Goal: Task Accomplishment & Management: Use online tool/utility

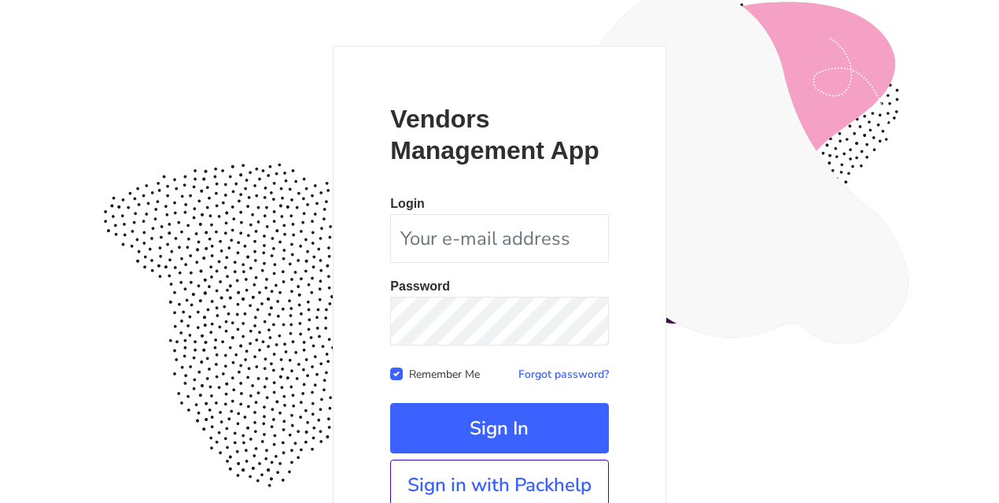
scroll to position [175, 0]
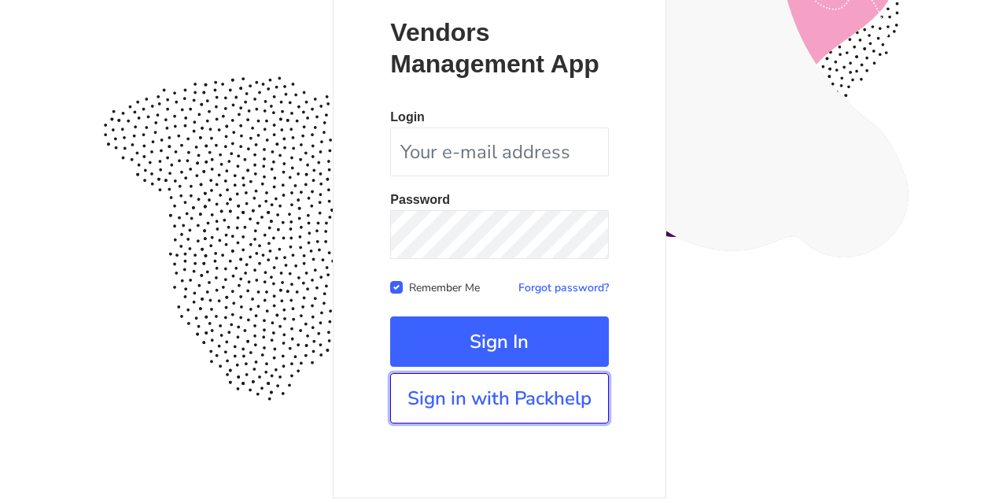
click at [488, 389] on link "Sign in with Packhelp" at bounding box center [499, 398] width 218 height 50
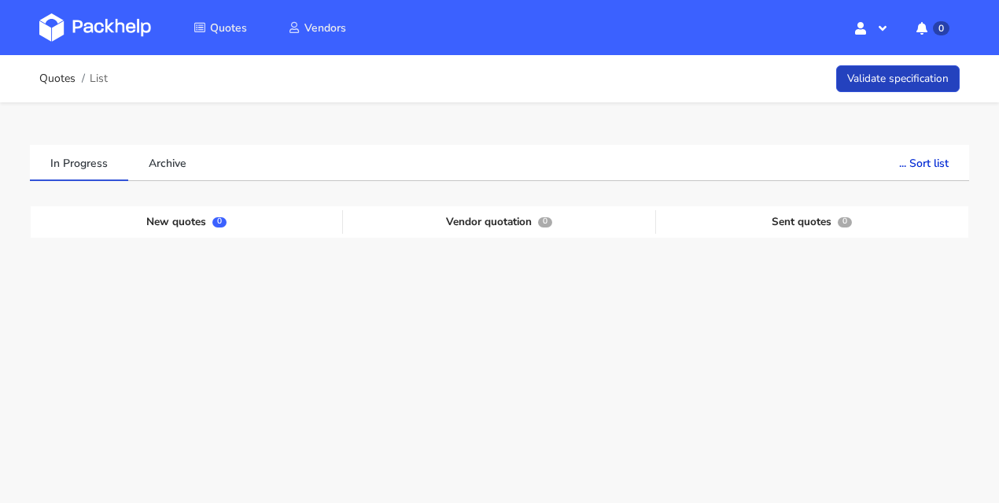
click at [900, 80] on link "Validate specification" at bounding box center [898, 79] width 124 height 28
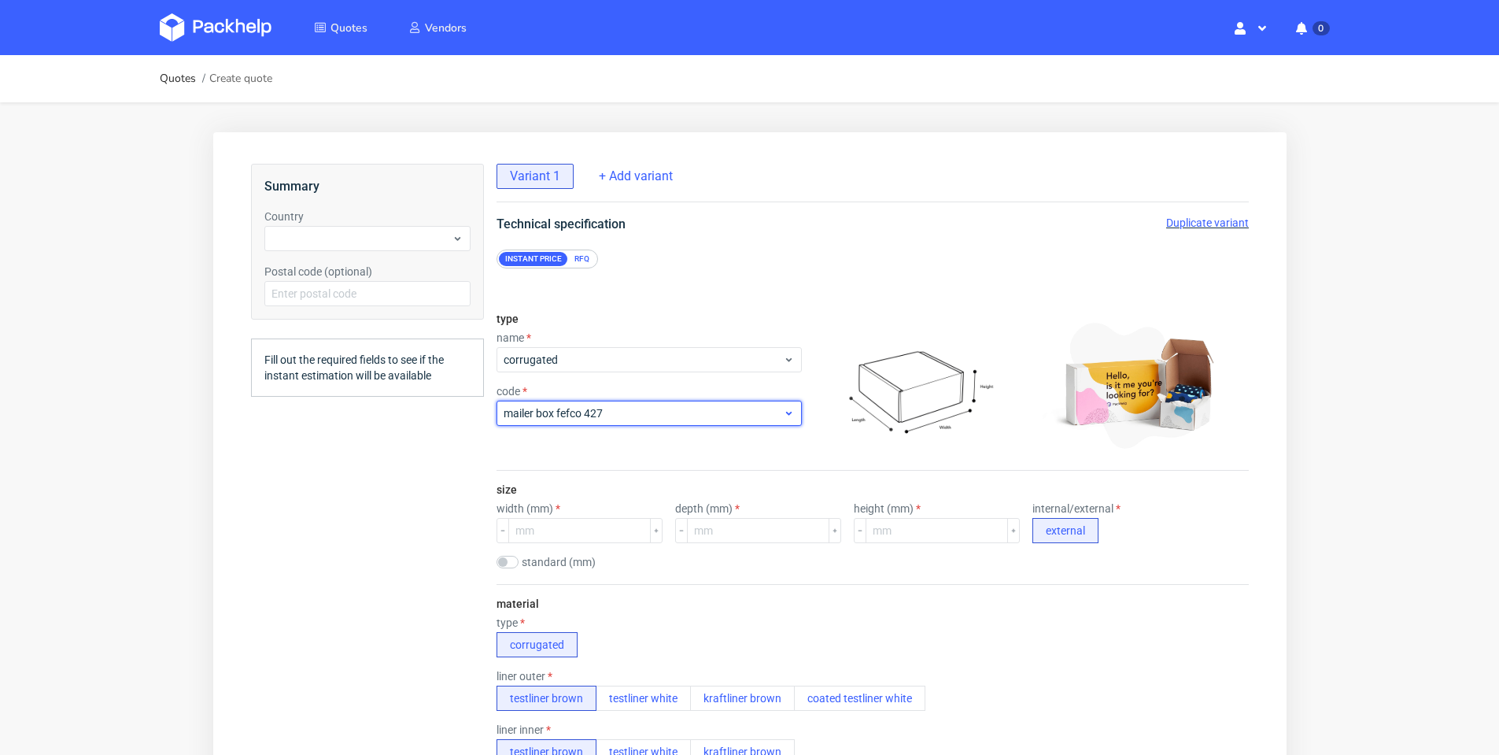
drag, startPoint x: 1016, startPoint y: 153, endPoint x: 777, endPoint y: 412, distance: 352.5
click at [777, 412] on span "mailer box fefco 427" at bounding box center [642, 413] width 279 height 16
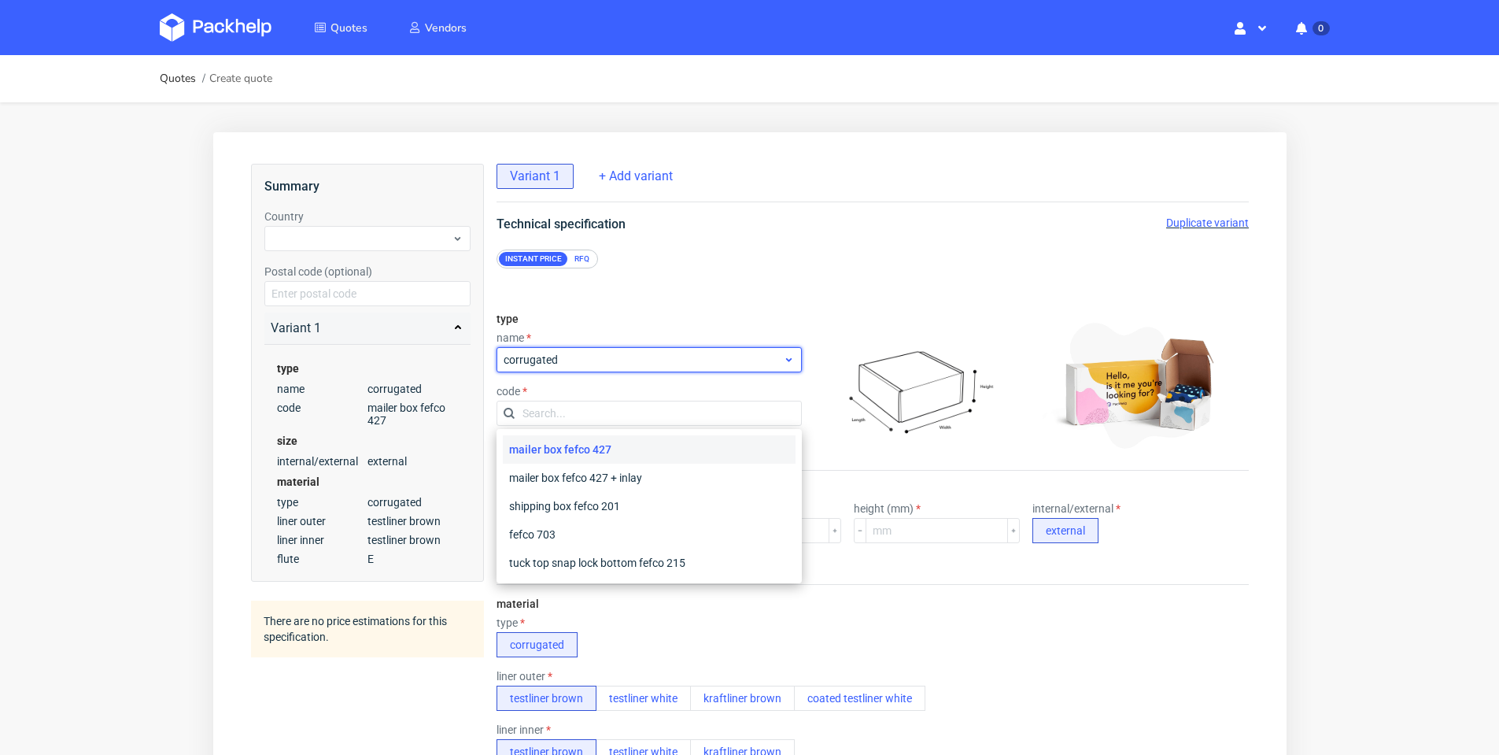
click at [784, 357] on icon at bounding box center [788, 359] width 12 height 13
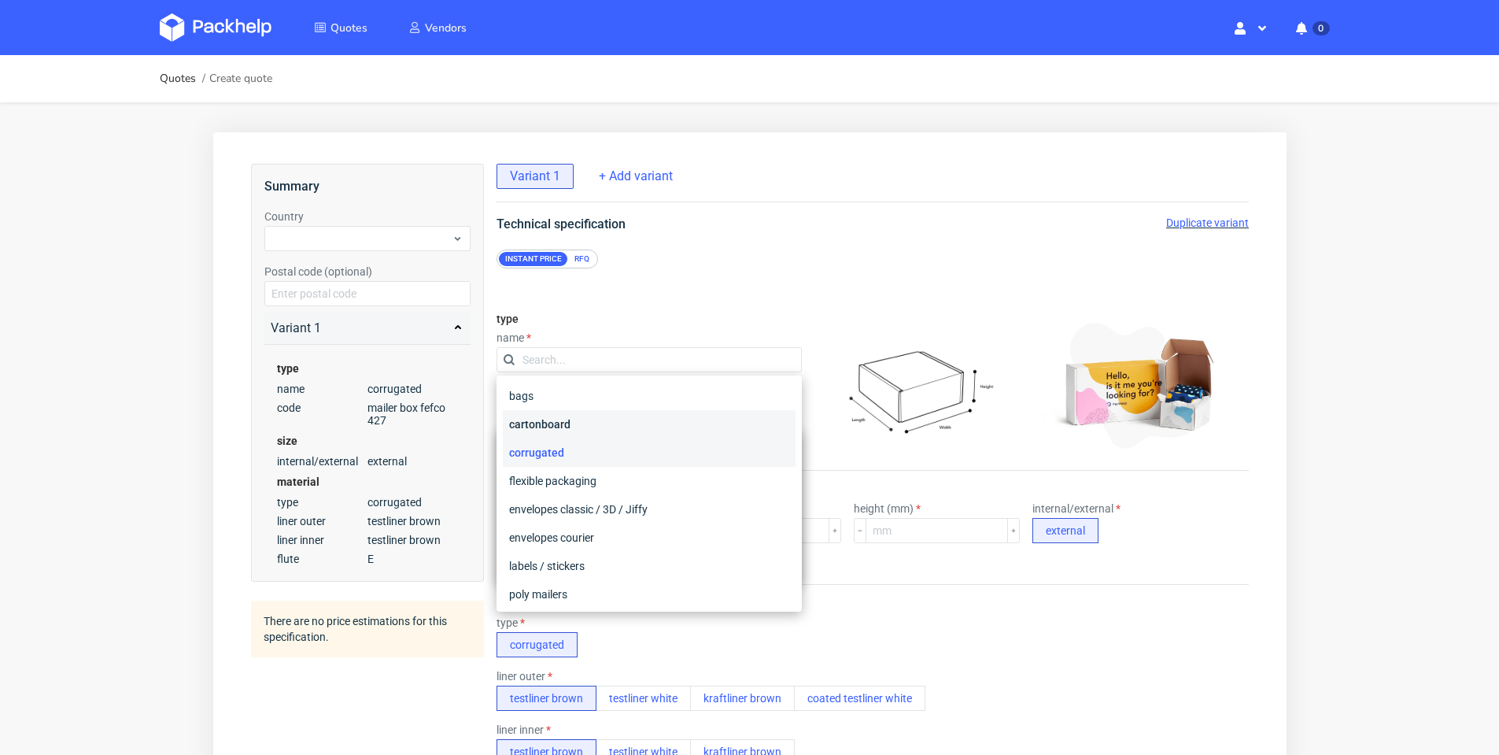
drag, startPoint x: 613, startPoint y: 434, endPoint x: 623, endPoint y: 439, distance: 11.3
click at [613, 434] on div "cartonboard" at bounding box center [648, 424] width 293 height 28
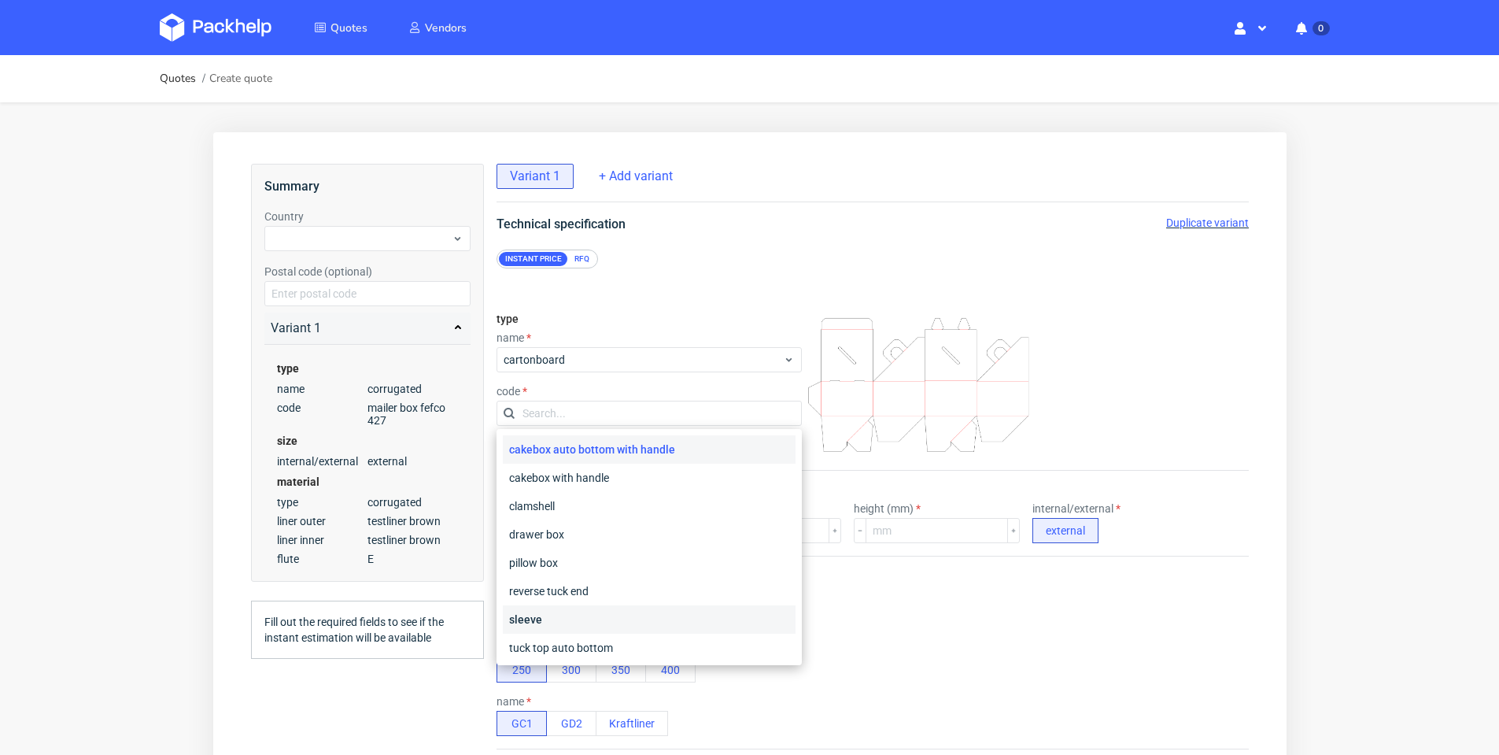
click at [632, 502] on div "sleeve" at bounding box center [648, 619] width 293 height 28
